Goal: Task Accomplishment & Management: Complete application form

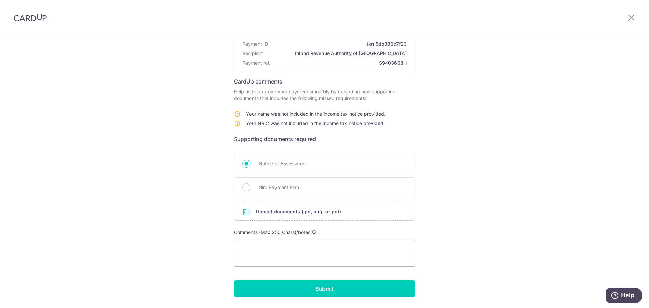
scroll to position [68, 0]
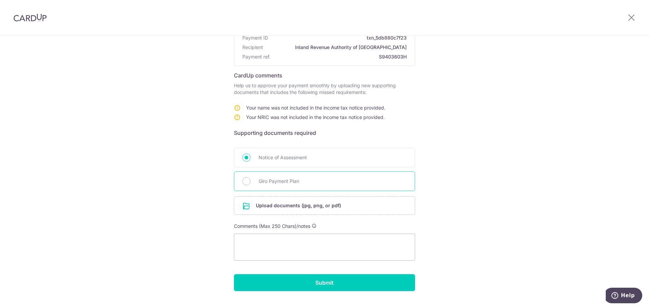
click at [266, 178] on span "Giro Payment Plan" at bounding box center [333, 181] width 148 height 8
click at [250, 178] on input "Giro Payment Plan" at bounding box center [246, 181] width 8 height 8
radio input "true"
click at [266, 205] on input "file" at bounding box center [324, 206] width 180 height 18
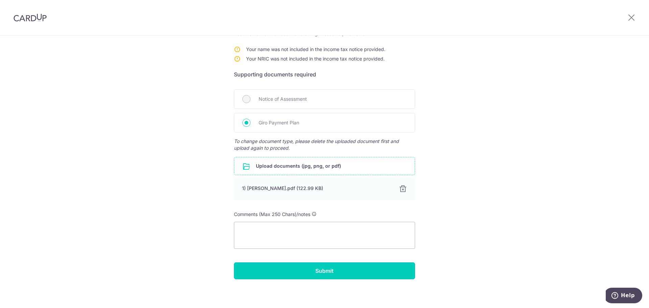
scroll to position [129, 0]
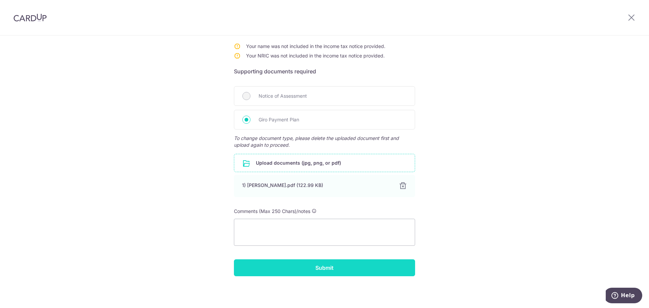
click at [285, 267] on input "Submit" at bounding box center [324, 267] width 181 height 17
